Goal: Task Accomplishment & Management: Use online tool/utility

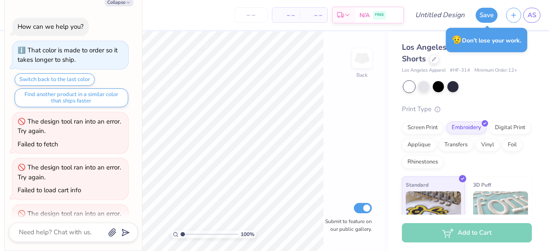
scroll to position [990, 0]
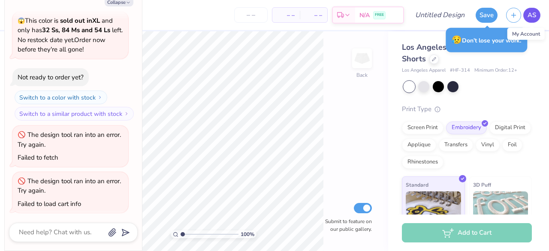
click at [533, 15] on span "AS" at bounding box center [532, 15] width 9 height 10
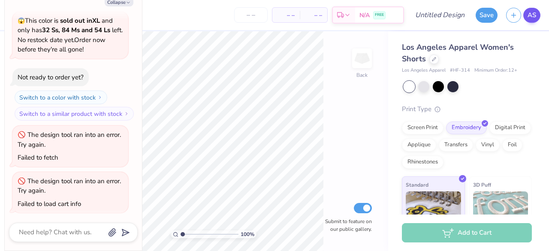
type textarea "x"
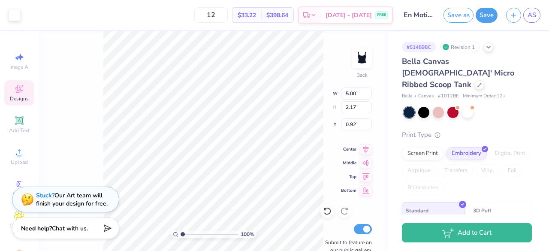
type input "0.92"
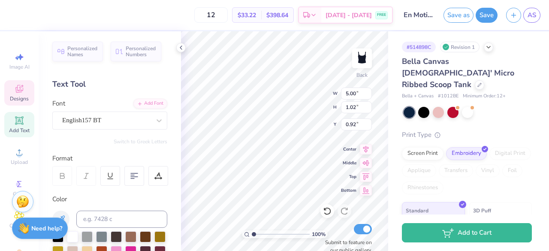
scroll to position [7, 1]
type textarea "En Motion Dance"
click at [390, 139] on div "# 514898C Revision 1 Bella Canvas Ladies' Micro Ribbed Scoop Tank Bella + Canva…" at bounding box center [468, 180] width 161 height 299
type textarea "E"
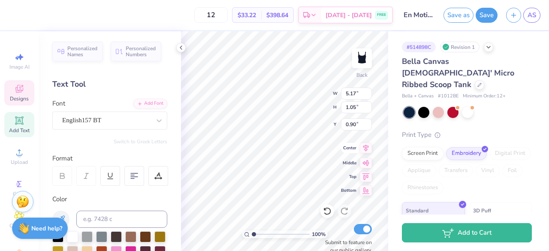
scroll to position [7, 2]
type textarea "En Motion Dance"
click at [397, 140] on div "# 514898C Revision 1 Bella Canvas Ladies' Micro Ribbed Scoop Tank Bella + Canva…" at bounding box center [468, 180] width 161 height 299
type input "5.00"
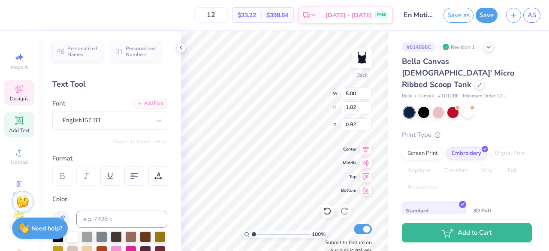
type input "1.02"
type input "0.92"
type textarea "En Motion Dance"
click at [390, 127] on div "# 514898C Revision 1 Bella Canvas Ladies' Micro Ribbed Scoop Tank Bella + Canva…" at bounding box center [468, 180] width 161 height 299
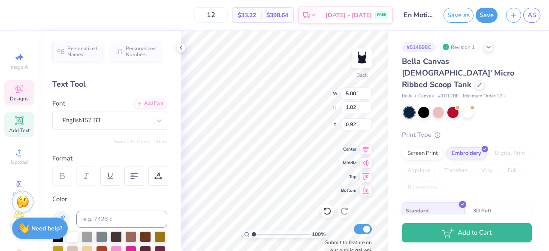
click at [396, 143] on div "# 514898C Revision 1 Bella Canvas Ladies' Micro Ribbed Scoop Tank Bella + Canva…" at bounding box center [468, 180] width 161 height 299
type textarea "En Motion Dance"
click at [389, 138] on div "# 514898C Revision 1 Bella Canvas Ladies' Micro Ribbed Scoop Tank Bella + Canva…" at bounding box center [468, 180] width 161 height 299
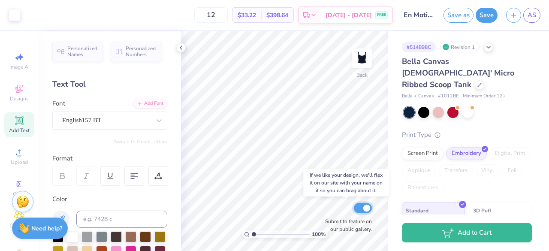
click at [363, 209] on input "Submit to feature on our public gallery." at bounding box center [363, 208] width 18 height 10
checkbox input "false"
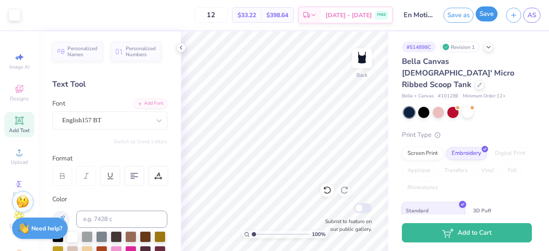
click at [490, 15] on button "Save" at bounding box center [487, 13] width 22 height 15
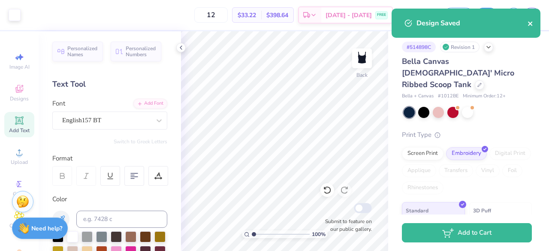
click at [532, 22] on icon "close" at bounding box center [530, 23] width 4 height 4
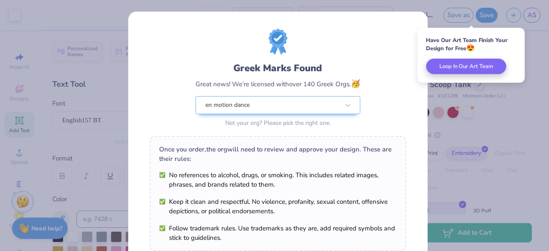
scroll to position [149, 0]
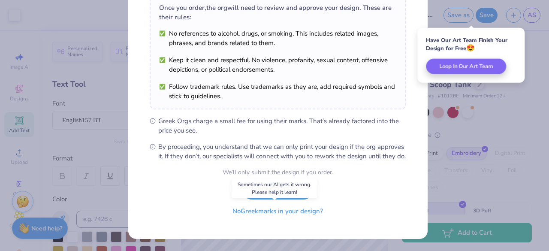
click at [257, 218] on button "No Greek marks in your design?" at bounding box center [277, 212] width 105 height 18
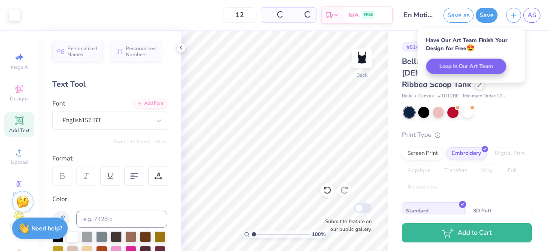
scroll to position [24, 0]
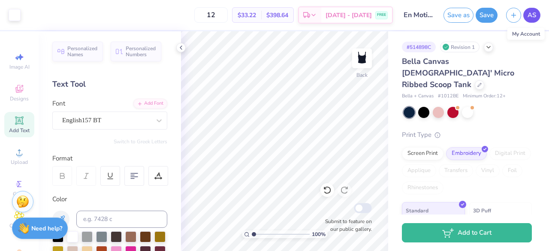
click at [533, 21] on link "AS" at bounding box center [532, 15] width 17 height 15
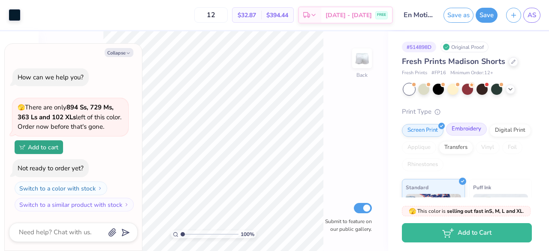
click at [455, 130] on div "Embroidery" at bounding box center [466, 129] width 41 height 13
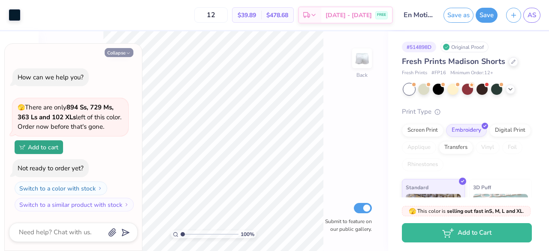
click at [118, 50] on button "Collapse" at bounding box center [119, 52] width 29 height 9
type textarea "x"
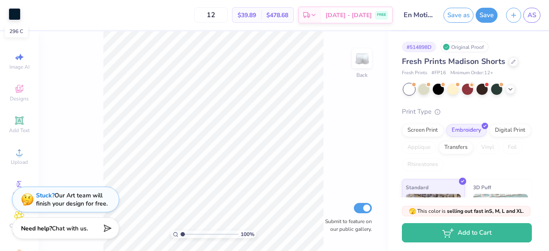
click at [17, 16] on div at bounding box center [15, 14] width 12 height 12
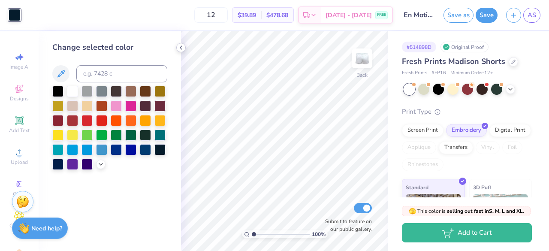
click at [181, 50] on icon at bounding box center [181, 47] width 7 height 7
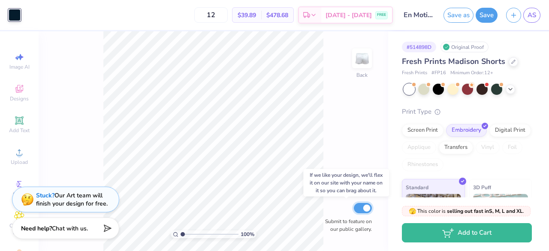
click at [363, 207] on input "Submit to feature on our public gallery." at bounding box center [363, 208] width 18 height 10
checkbox input "false"
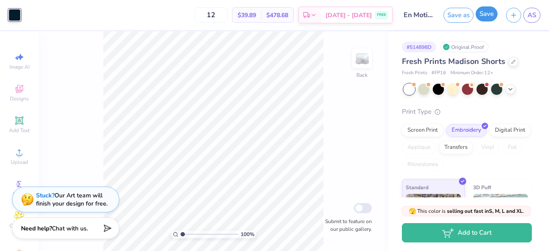
click at [484, 14] on button "Save" at bounding box center [487, 13] width 22 height 15
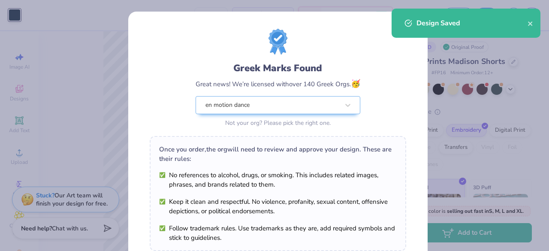
scroll to position [149, 0]
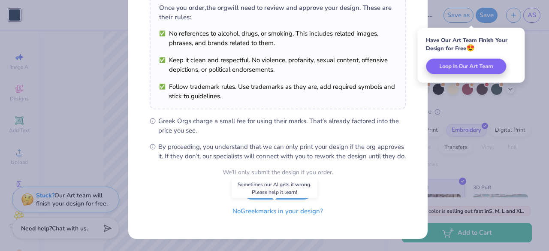
click at [270, 214] on button "No Greek marks in your design?" at bounding box center [277, 212] width 105 height 18
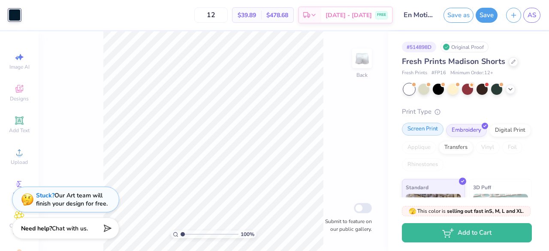
click at [433, 126] on div "Screen Print" at bounding box center [423, 129] width 42 height 13
click at [460, 126] on div "Embroidery" at bounding box center [466, 129] width 41 height 13
click at [536, 14] on link "AS" at bounding box center [532, 15] width 17 height 15
